Goal: Navigation & Orientation: Find specific page/section

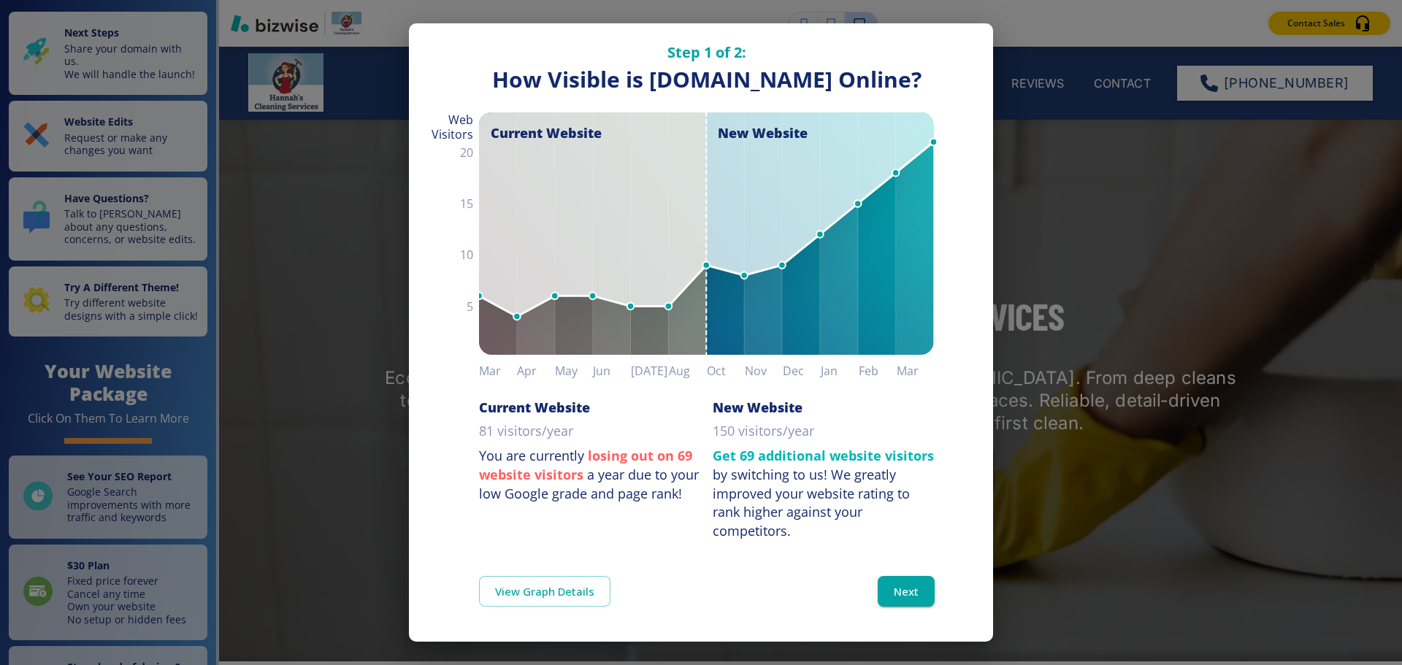
scroll to position [40, 0]
click at [889, 580] on button "Next" at bounding box center [906, 591] width 57 height 31
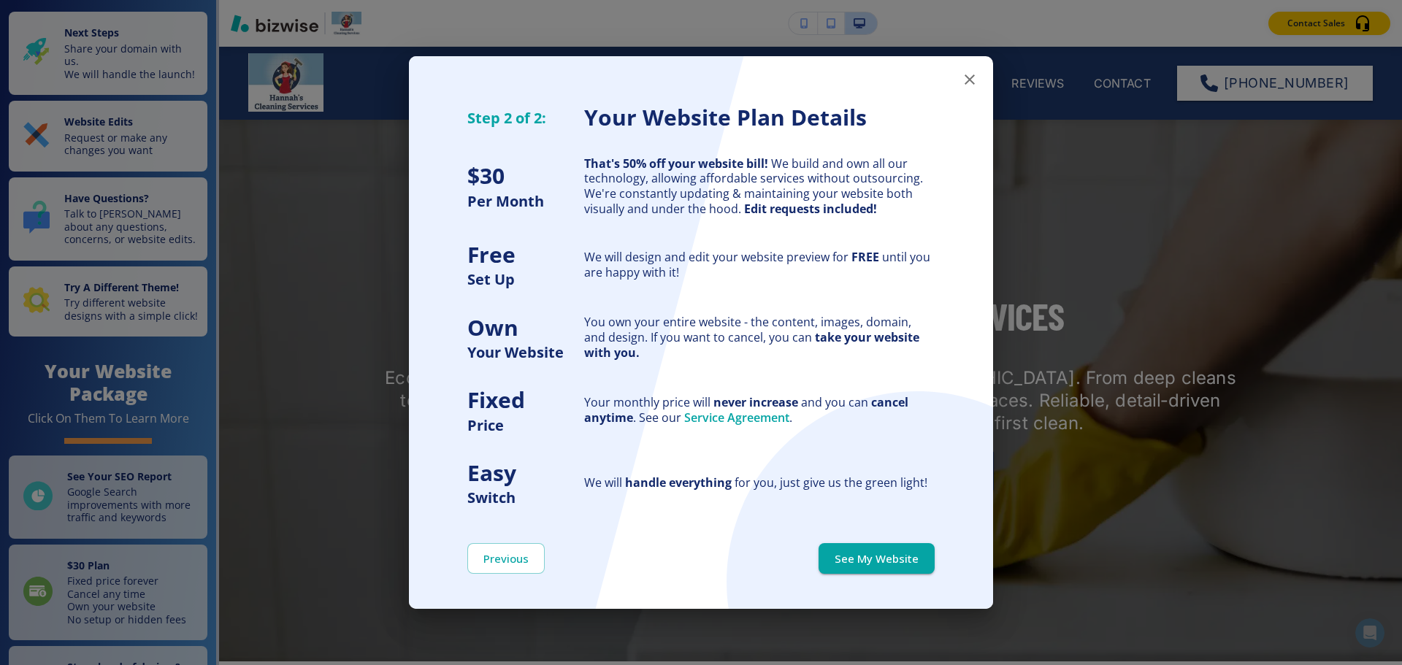
scroll to position [0, 0]
click at [870, 554] on button "See My Website" at bounding box center [877, 558] width 116 height 31
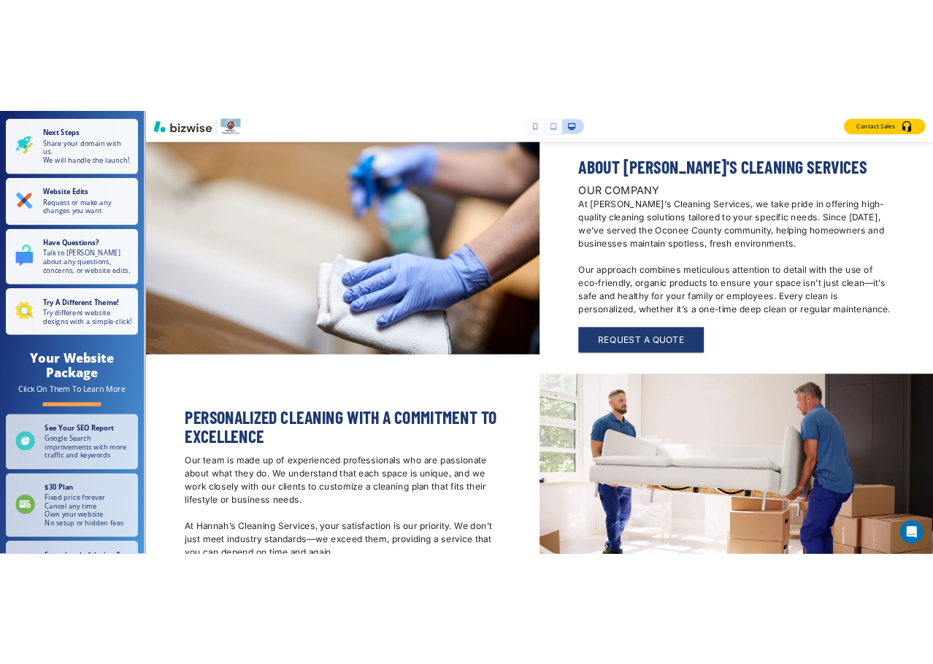
scroll to position [162, 0]
